Goal: Task Accomplishment & Management: Manage account settings

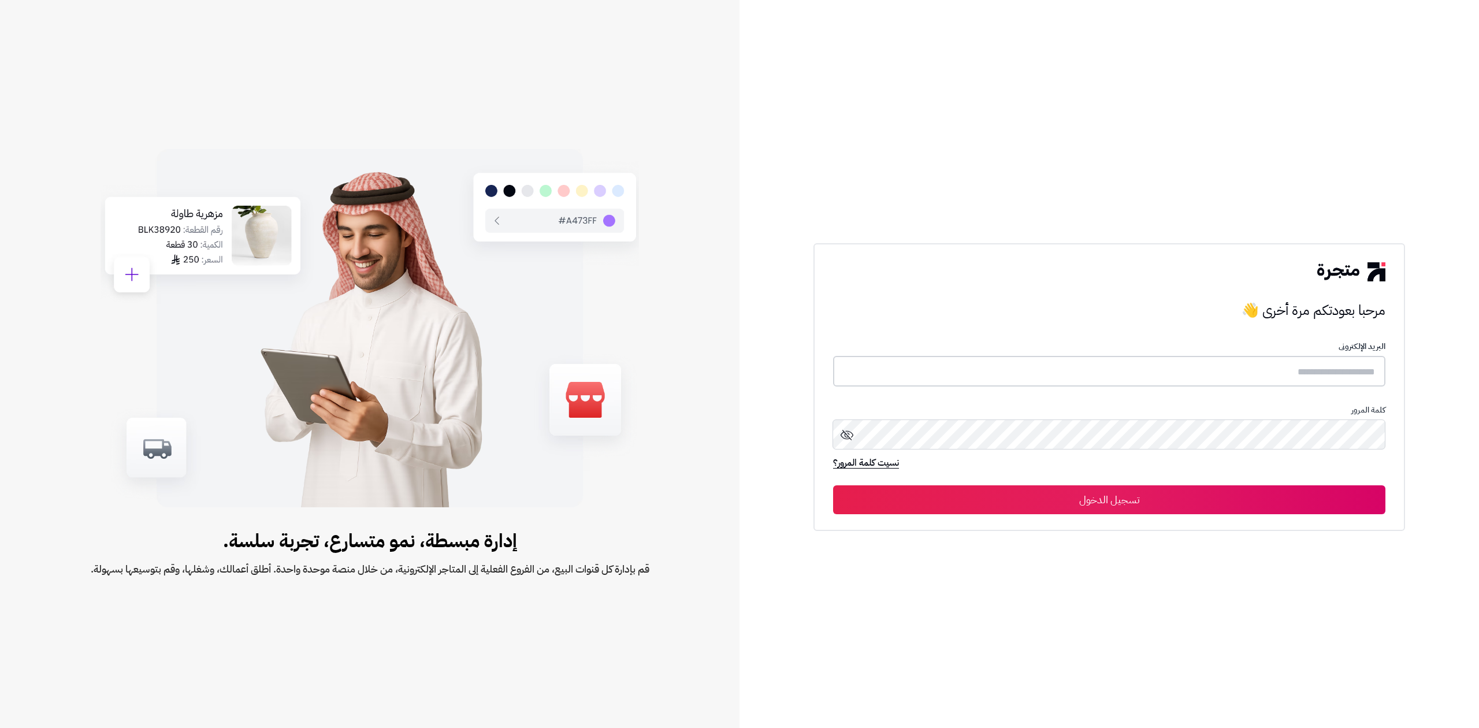
type input "**********"
click at [930, 492] on button "تسجيل الدخول" at bounding box center [1109, 499] width 552 height 29
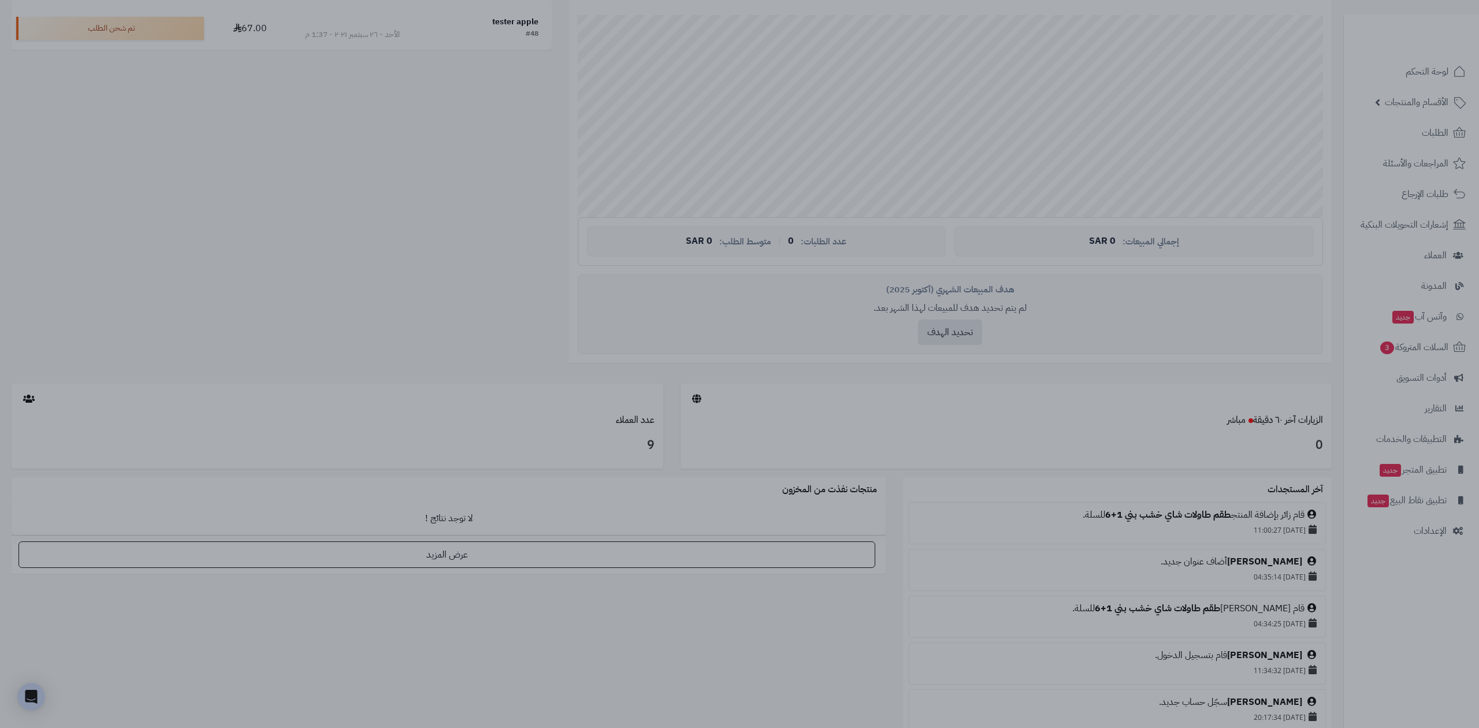
click at [770, 624] on div at bounding box center [739, 364] width 1479 height 728
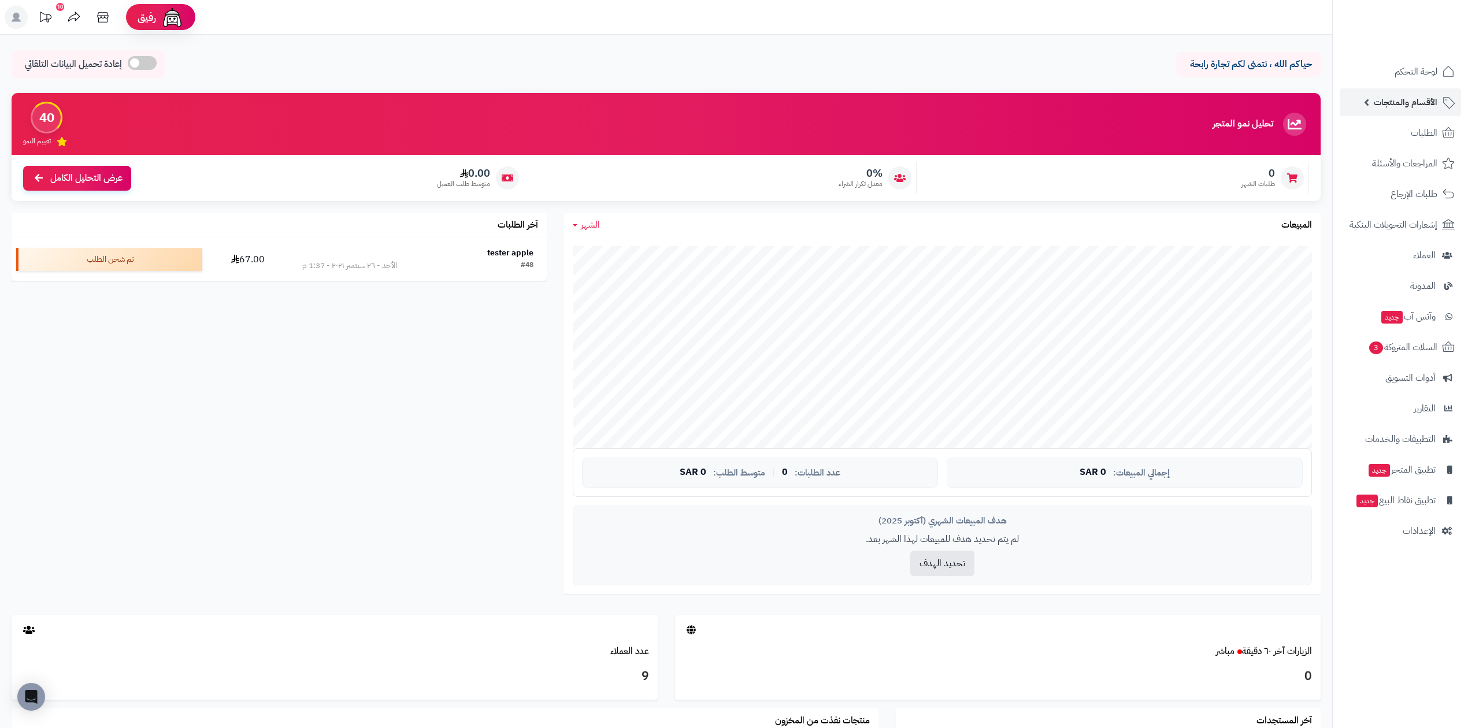
click at [1364, 98] on link "الأقسام والمنتجات" at bounding box center [1399, 102] width 121 height 28
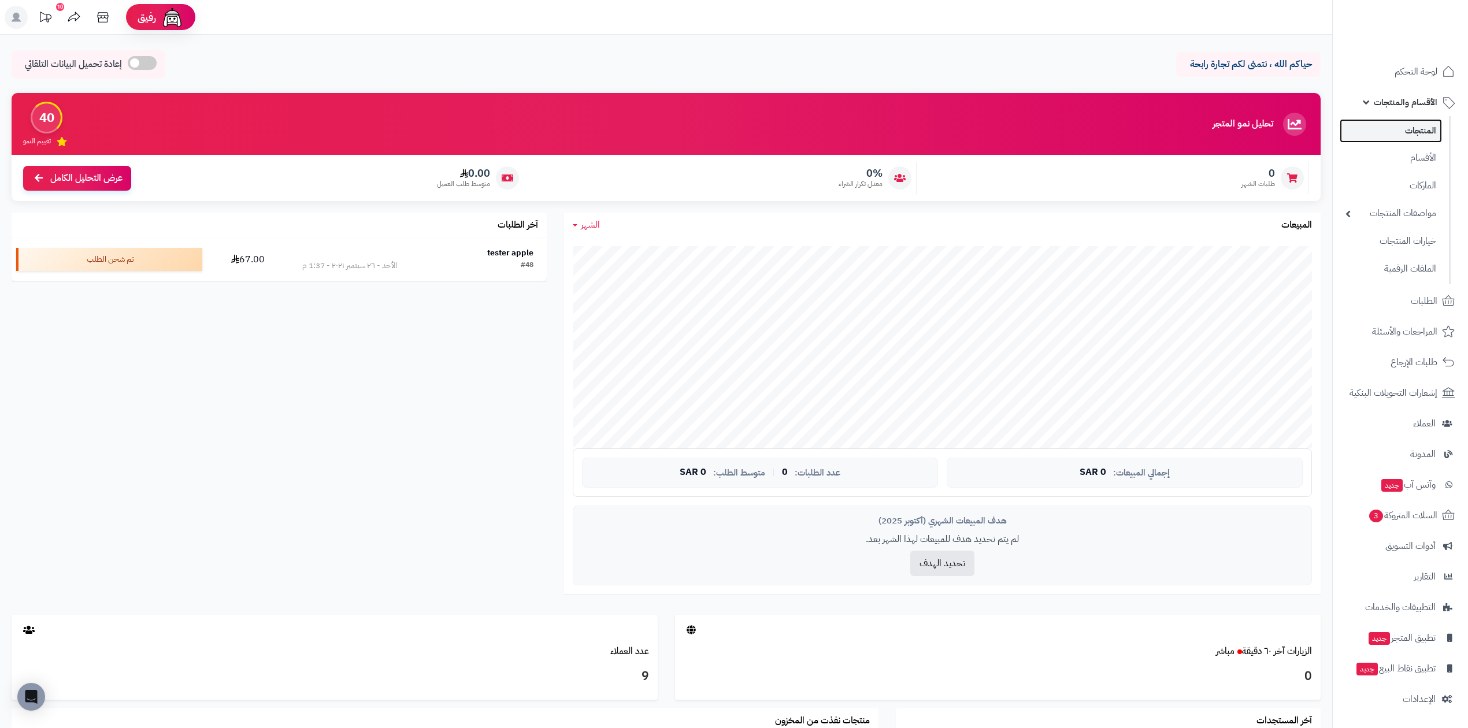
click at [1375, 142] on link "المنتجات" at bounding box center [1390, 131] width 102 height 24
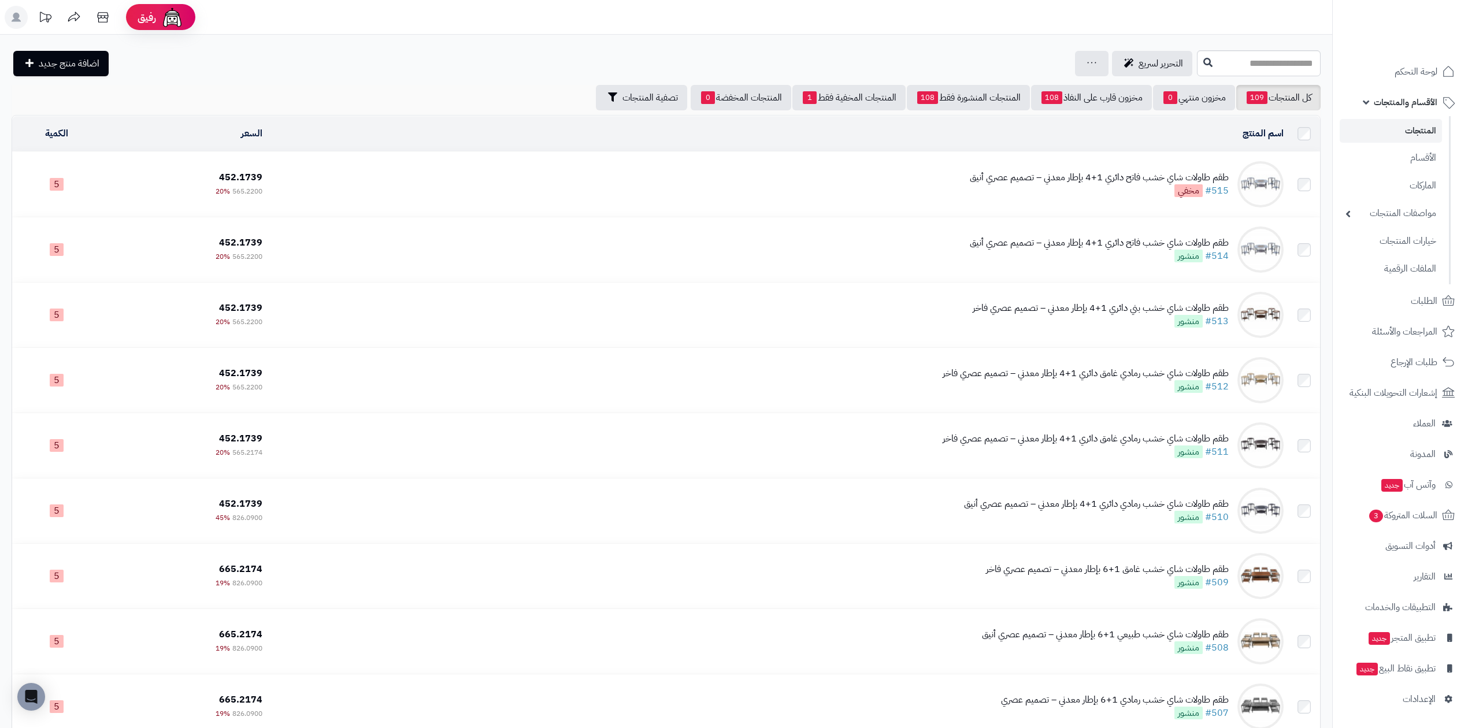
click at [734, 51] on div "التحرير لسريع جرد مخزون المنتجات جرد مخزون الخيارات فقط تعديل أسعار المنتجات ال…" at bounding box center [603, 63] width 1182 height 25
